Goal: Find contact information: Find contact information

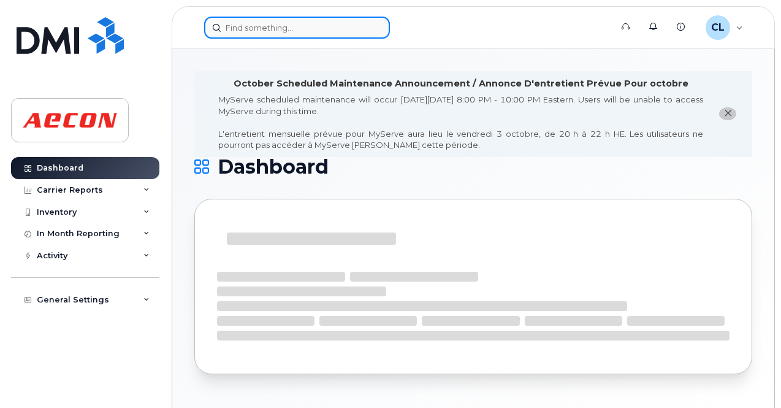
click at [300, 28] on input at bounding box center [297, 28] width 186 height 22
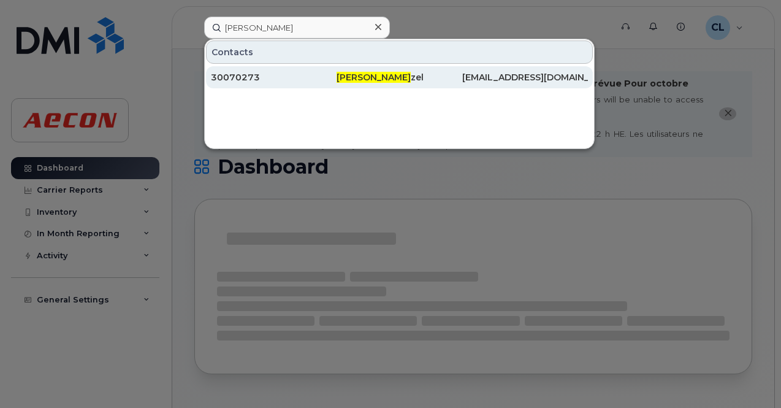
click at [378, 79] on div "Peter Lat zel" at bounding box center [400, 77] width 126 height 12
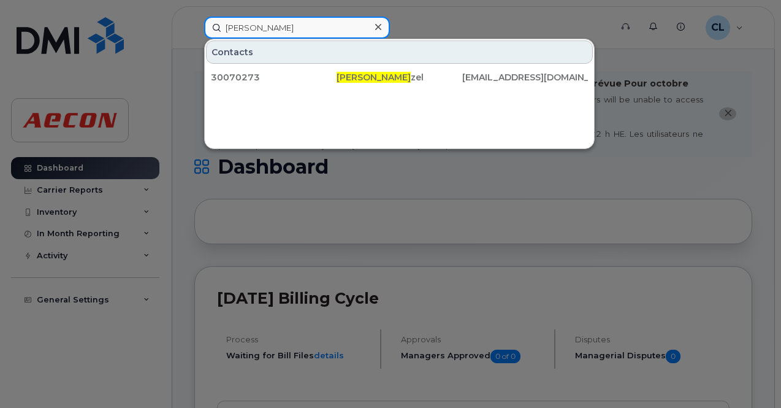
drag, startPoint x: 302, startPoint y: 25, endPoint x: 175, endPoint y: 27, distance: 127.0
click at [194, 27] on div "peter lat Contacts 30070273 Peter Lat zel PLATZEL@AECON.COM" at bounding box center [403, 28] width 419 height 22
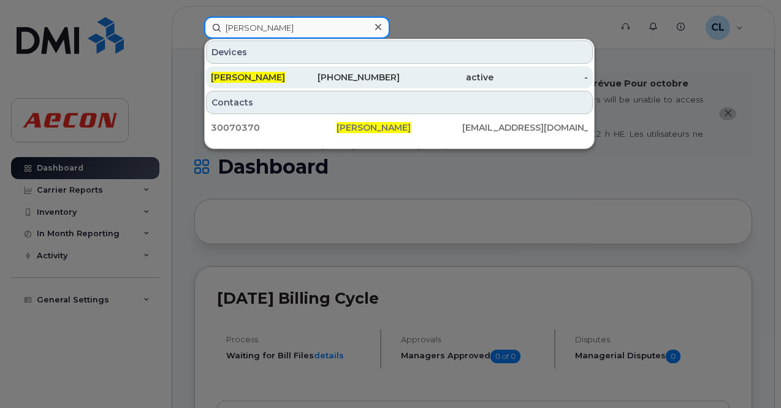
type input "cameron edwards"
click at [377, 79] on div "403-542-8521" at bounding box center [352, 77] width 94 height 12
click at [254, 82] on div "[PERSON_NAME]" at bounding box center [258, 77] width 94 height 12
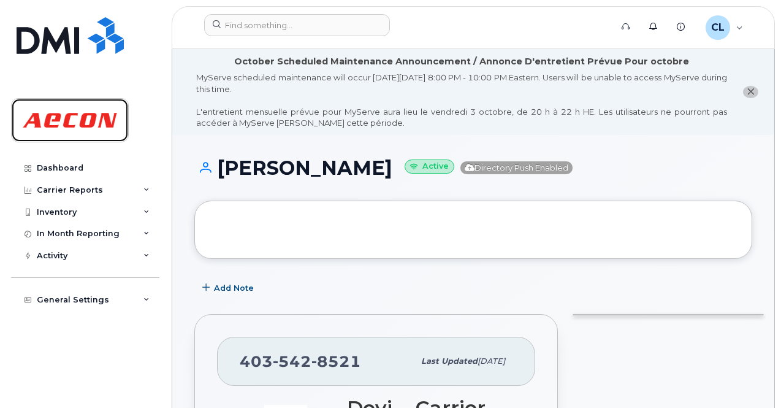
click at [71, 113] on img at bounding box center [70, 120] width 94 height 36
click at [721, 29] on span "CL" at bounding box center [718, 27] width 13 height 15
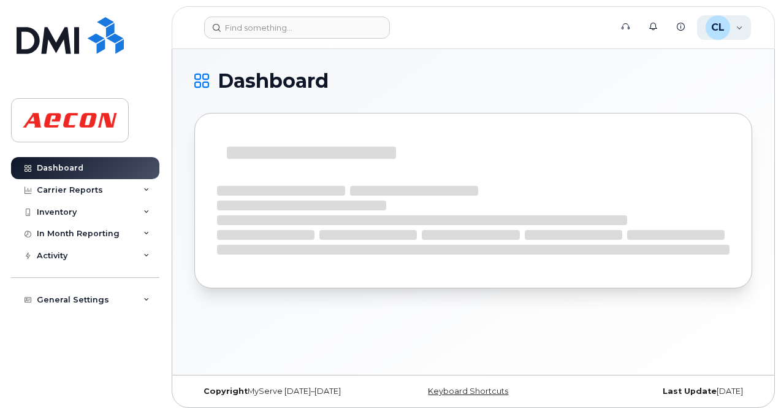
click at [737, 27] on div "[PERSON_NAME] Read Only" at bounding box center [724, 27] width 55 height 25
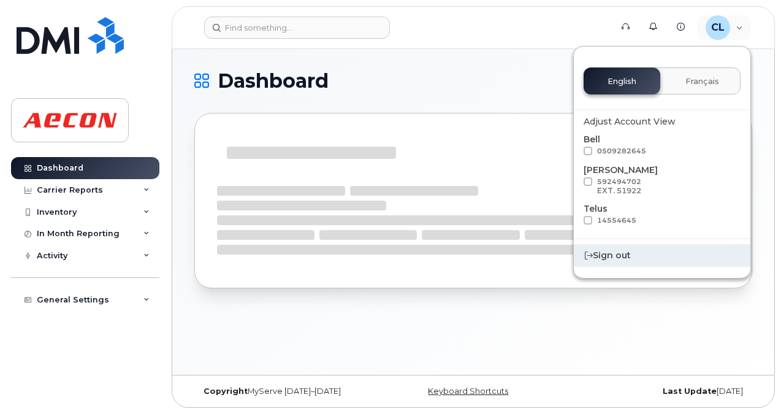
click at [618, 253] on div "Sign out" at bounding box center [662, 255] width 177 height 23
